Goal: Communication & Community: Answer question/provide support

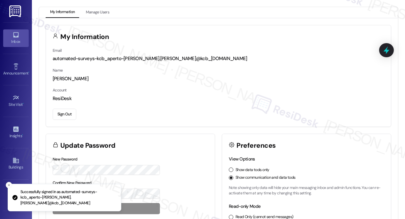
click at [11, 32] on link "Inbox" at bounding box center [16, 37] width 26 height 17
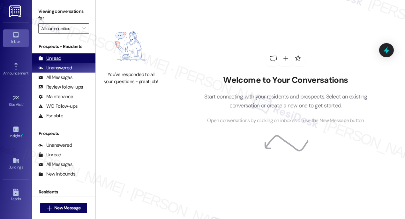
click at [65, 58] on div "Unread (0)" at bounding box center [64, 58] width 64 height 10
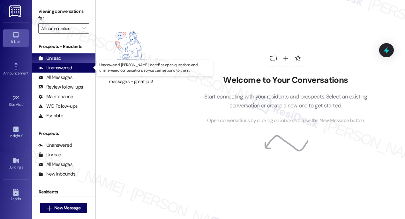
click at [64, 70] on div "Unanswered" at bounding box center [55, 68] width 34 height 7
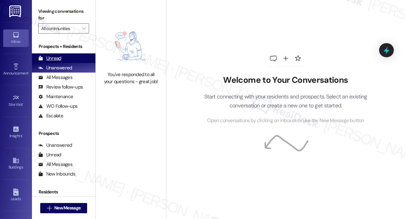
click at [63, 58] on div "Unread (0)" at bounding box center [64, 58] width 64 height 10
